Goal: Transaction & Acquisition: Download file/media

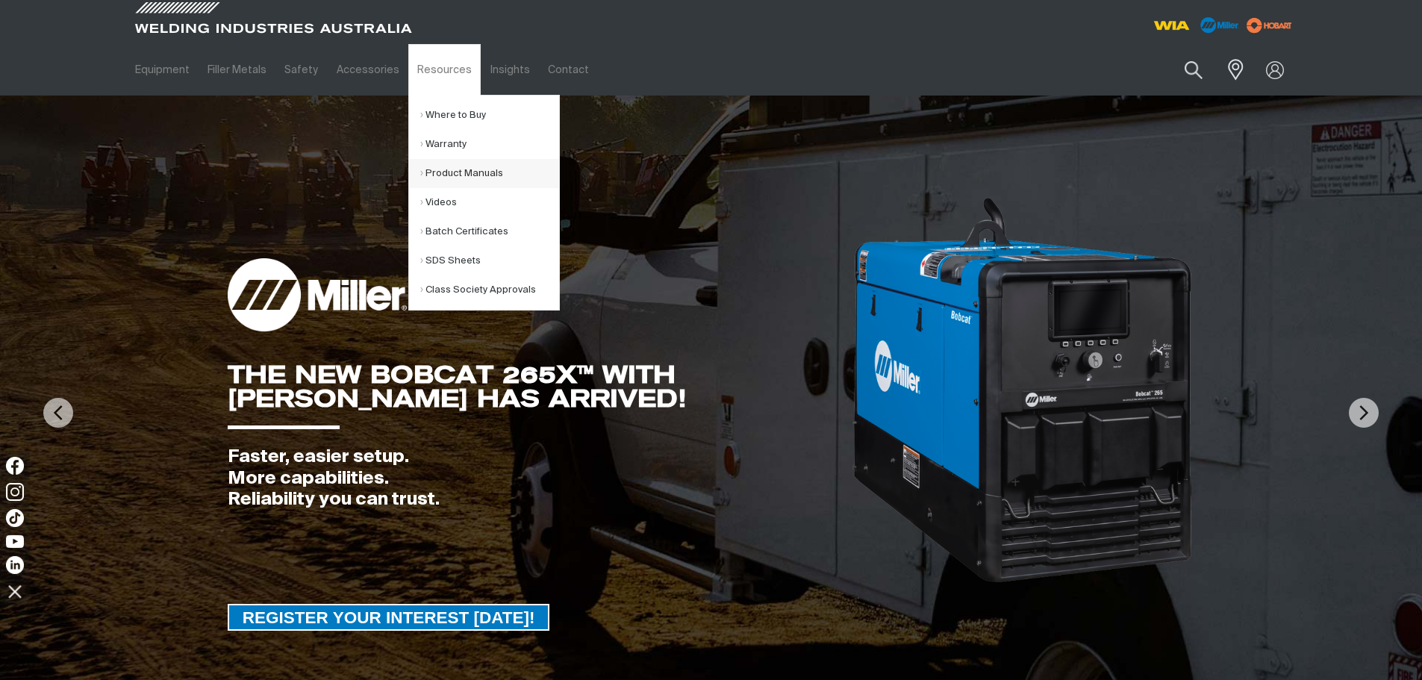
click at [457, 178] on link "Product Manuals" at bounding box center [489, 173] width 139 height 29
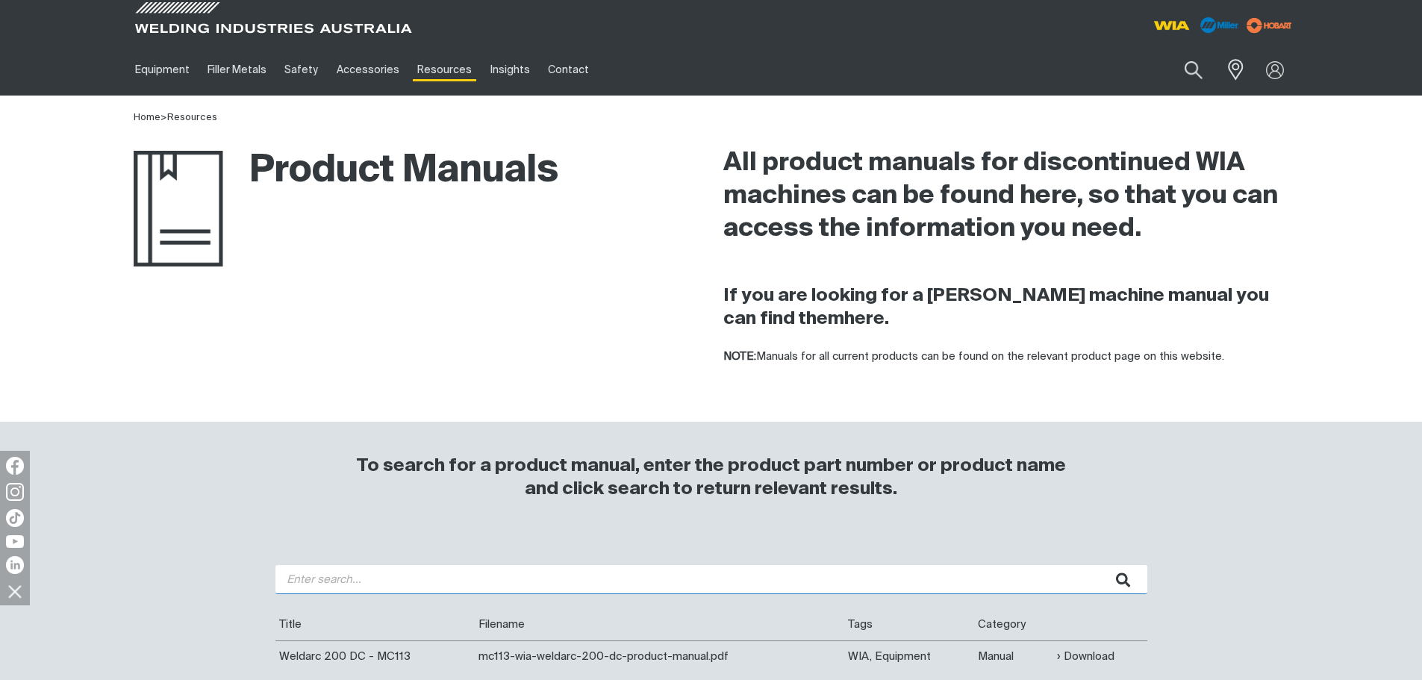
click at [408, 578] on input "search" at bounding box center [711, 579] width 872 height 29
type input "FABRICATOR"
click at [1100, 565] on button "submit" at bounding box center [1123, 579] width 47 height 29
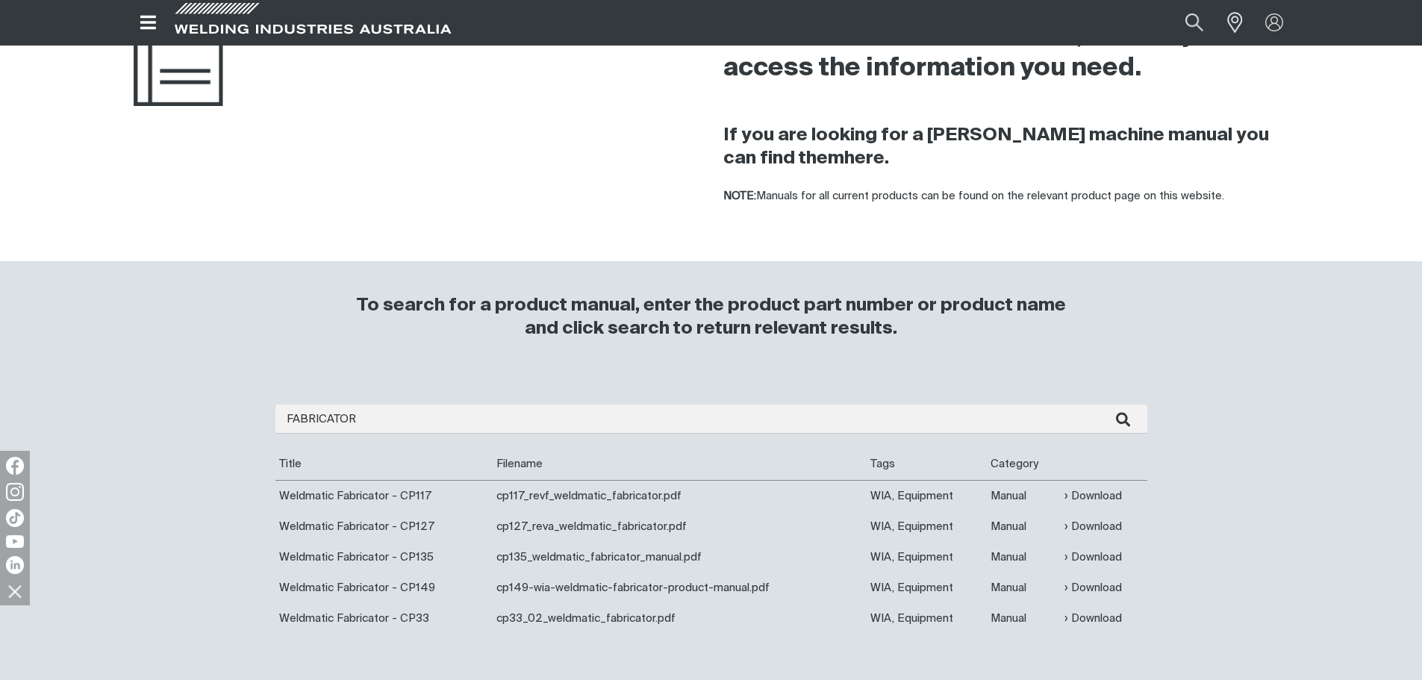
scroll to position [224, 0]
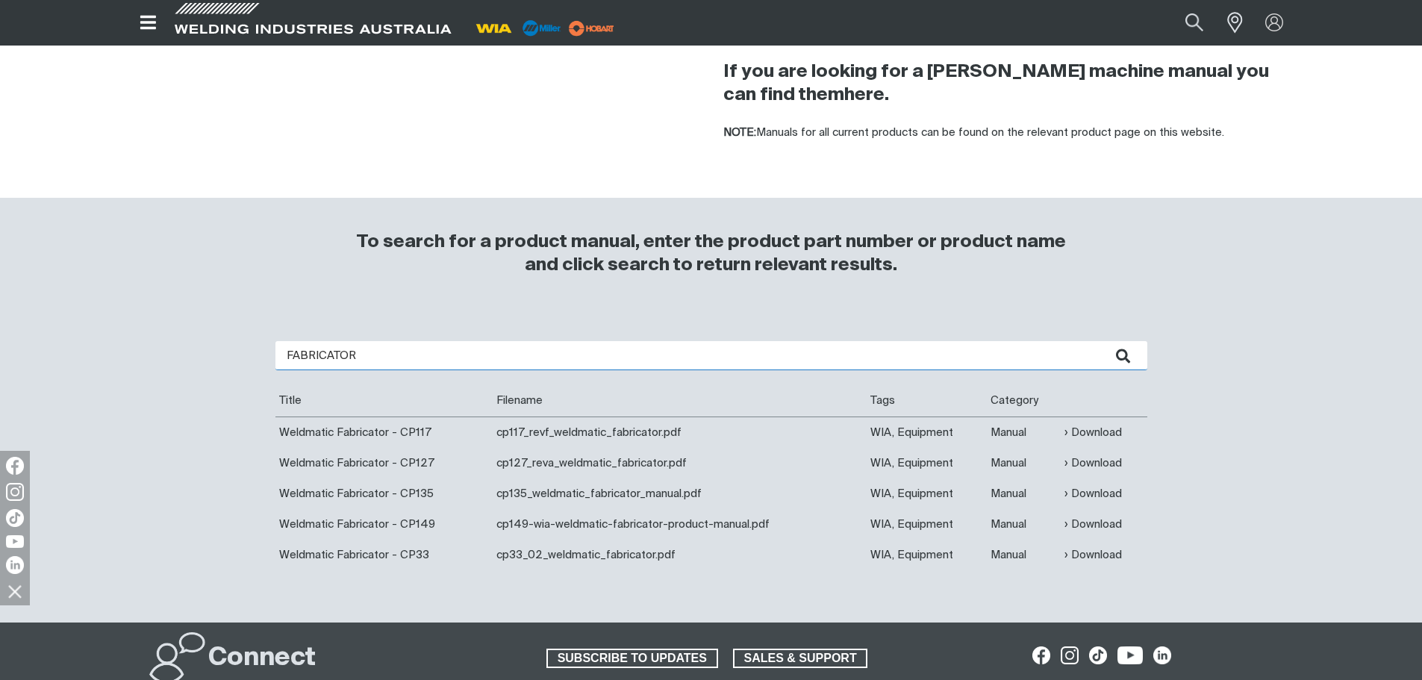
drag, startPoint x: 362, startPoint y: 350, endPoint x: 211, endPoint y: 355, distance: 150.8
click at [211, 355] on div "FABRICATOR Are you looking for a product manual for a discontinued product? You…" at bounding box center [711, 466] width 1194 height 311
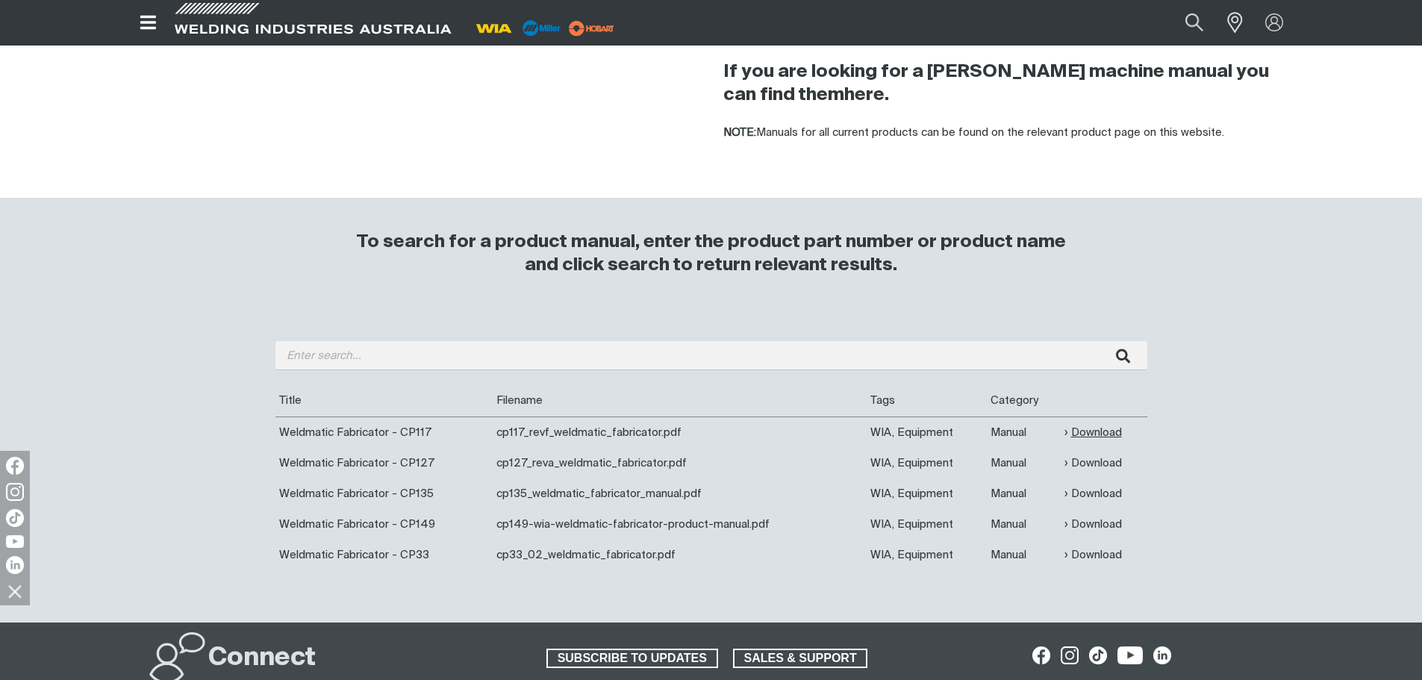
click at [1097, 424] on link "Download" at bounding box center [1092, 432] width 57 height 17
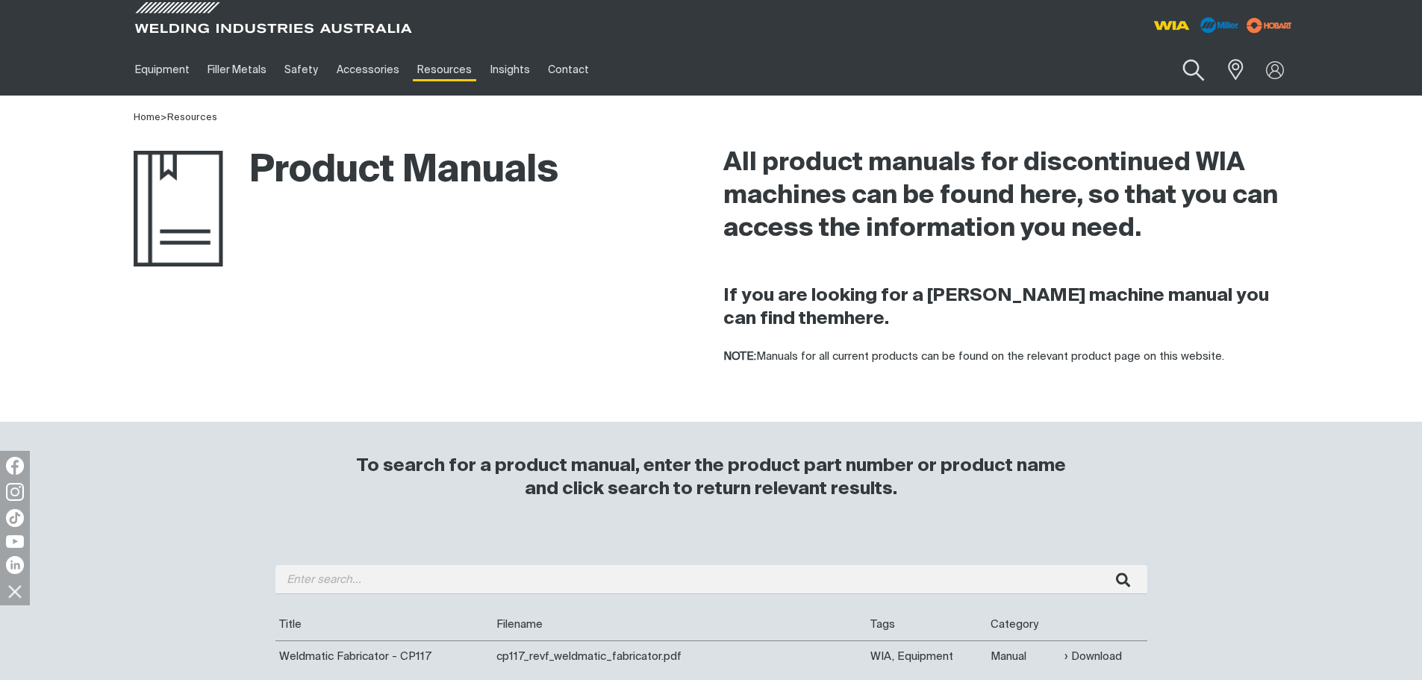
click at [1190, 66] on button "Search products" at bounding box center [1193, 70] width 60 height 43
click at [1077, 66] on input "Search" at bounding box center [1103, 70] width 230 height 34
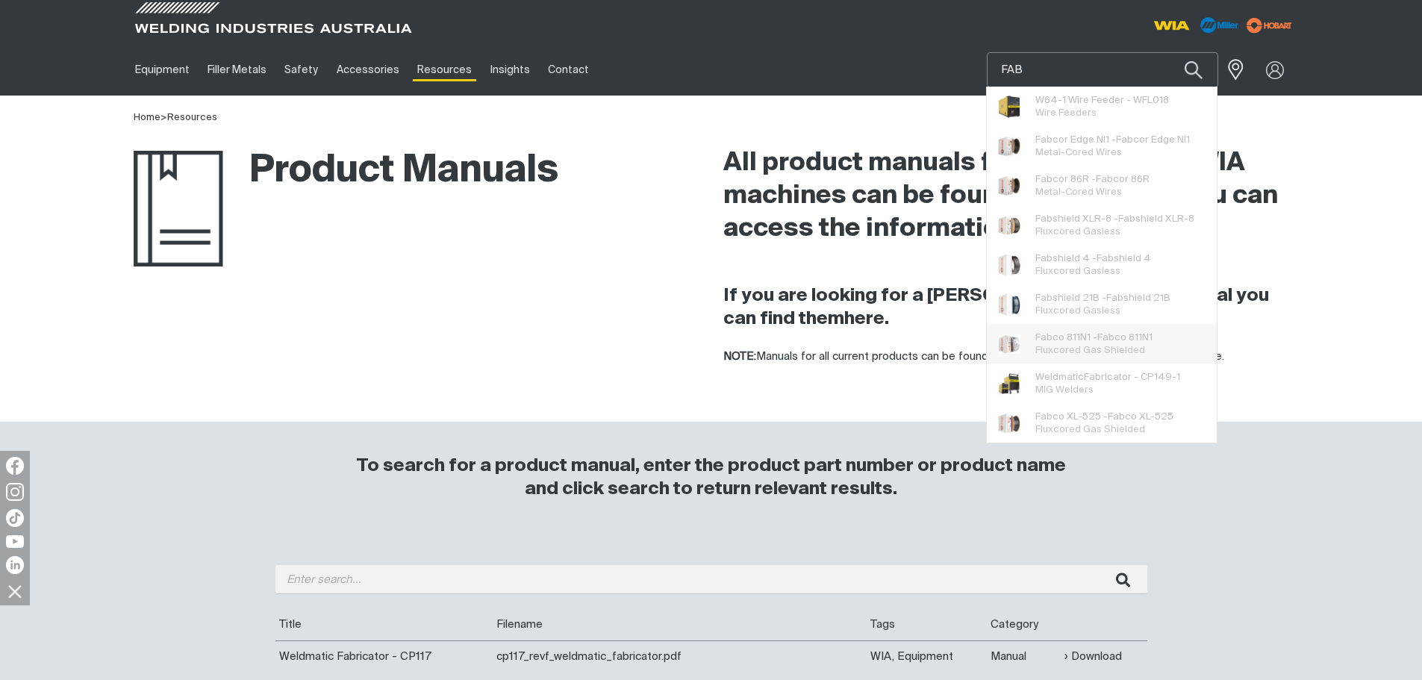
type input "FAB"
click at [1124, 400] on span "Weldmatic Fab ricator - CP149-1 MIG Welders" at bounding box center [1089, 384] width 204 height 40
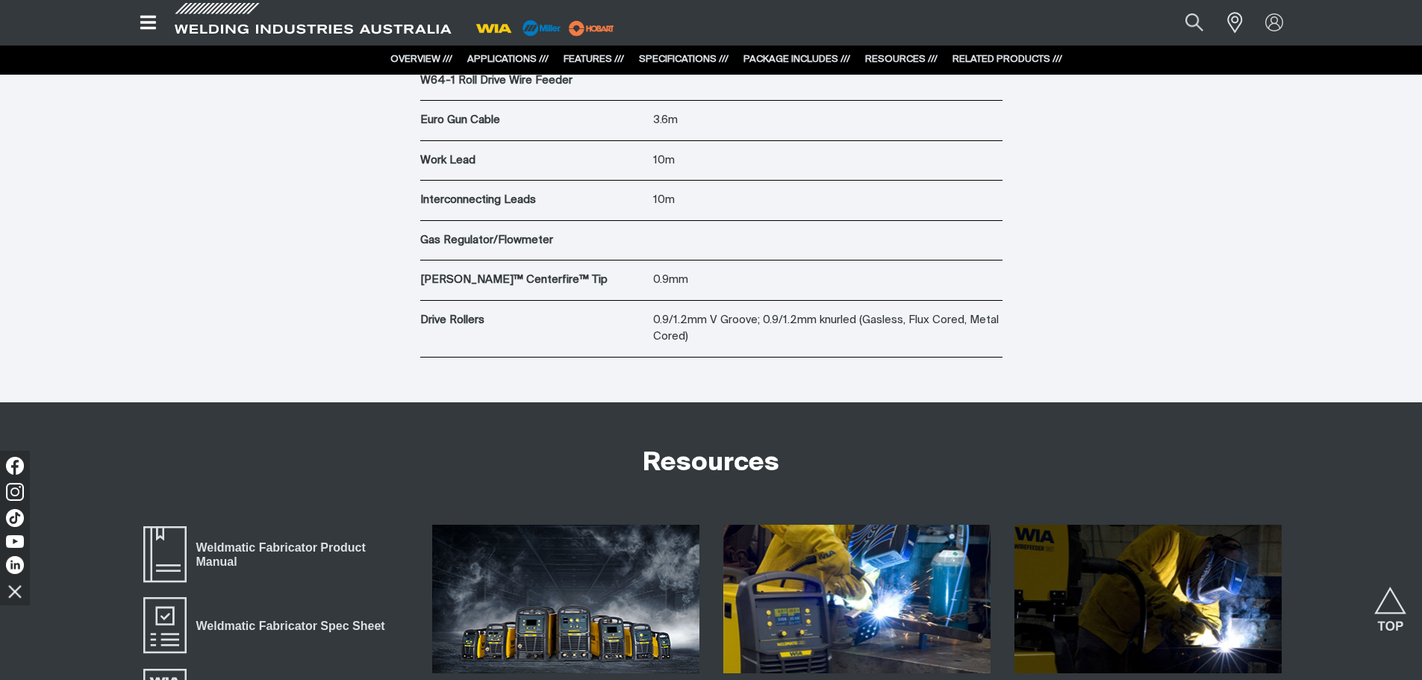
scroll to position [5374, 0]
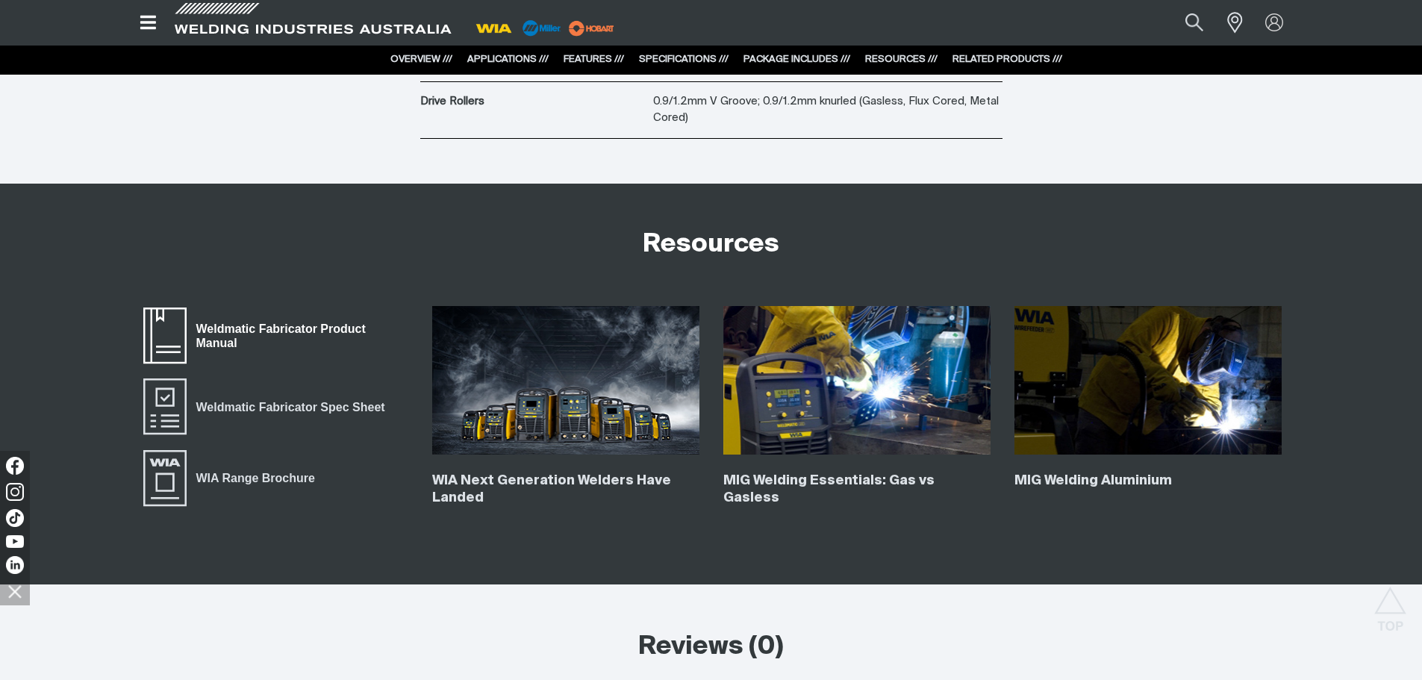
click at [305, 337] on span "Weldmatic Fabricator Product Manual" at bounding box center [298, 336] width 222 height 34
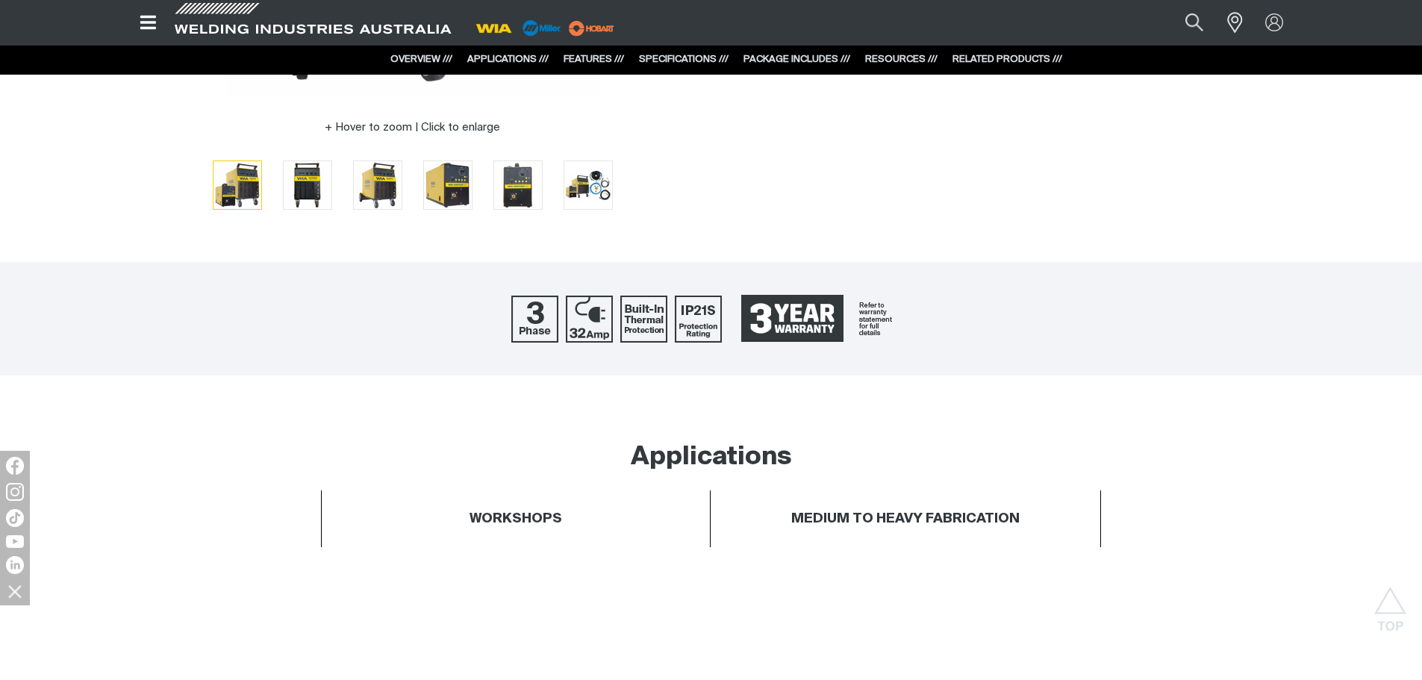
scroll to position [0, 0]
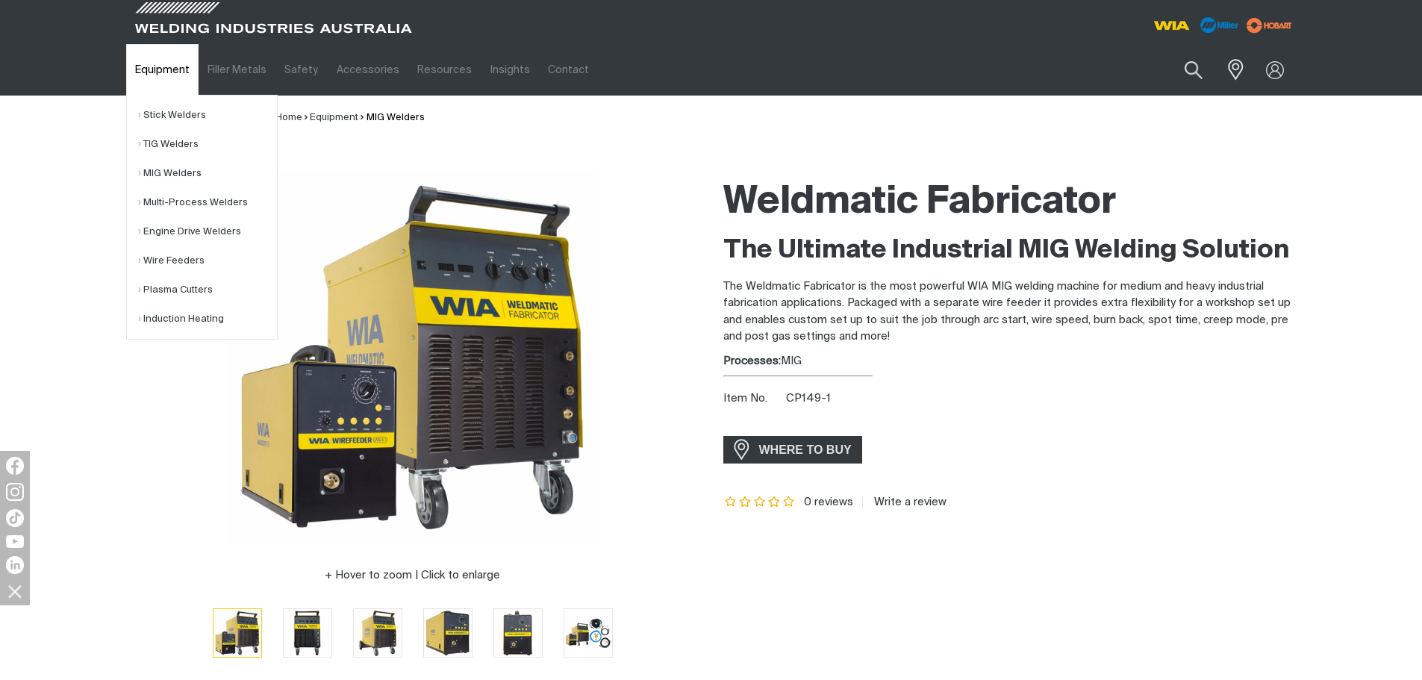
click at [163, 68] on link "Equipment" at bounding box center [162, 70] width 72 height 52
